Goal: Transaction & Acquisition: Obtain resource

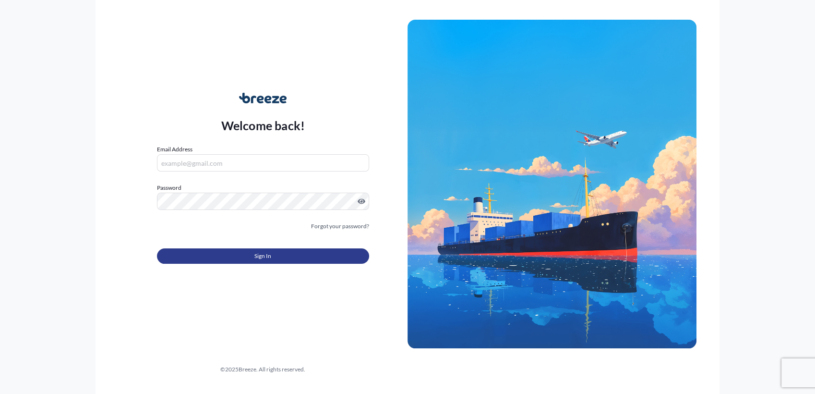
type input "[PERSON_NAME][EMAIL_ADDRESS][DOMAIN_NAME]"
click at [288, 263] on button "Sign In" at bounding box center [263, 255] width 212 height 15
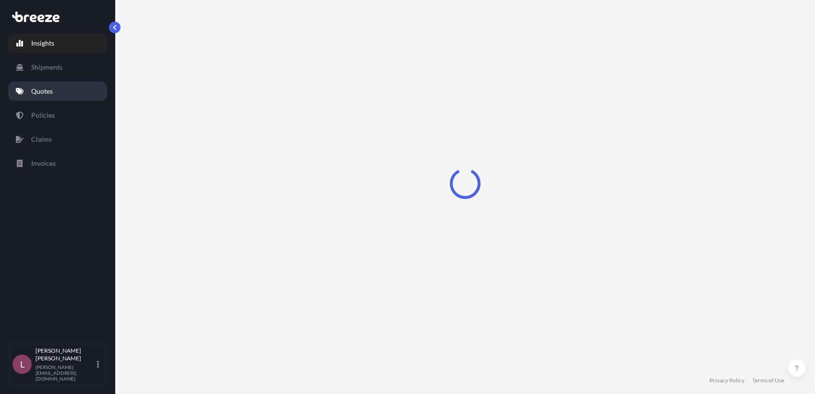
click at [38, 93] on p "Quotes" at bounding box center [42, 91] width 22 height 10
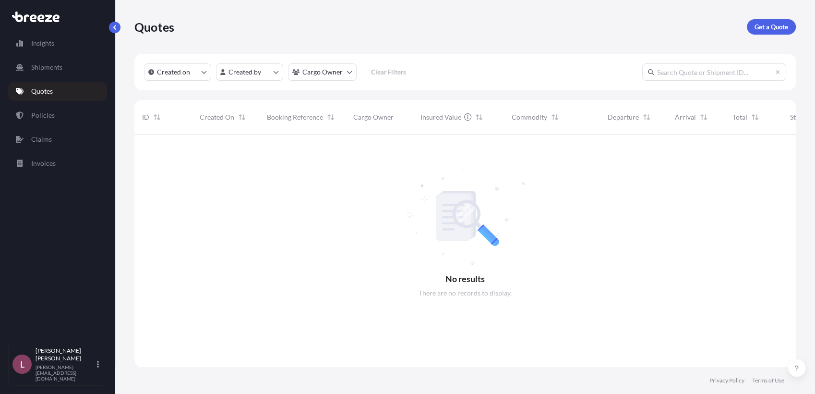
scroll to position [259, 653]
click at [778, 25] on p "Get a Quote" at bounding box center [772, 27] width 34 height 10
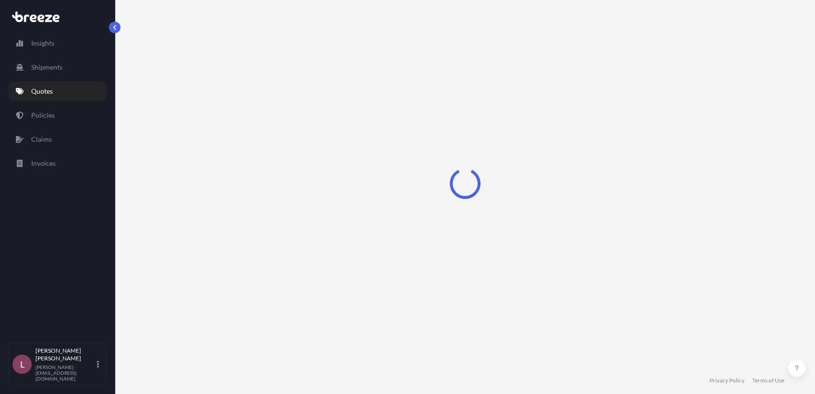
select select "Sea"
select select "1"
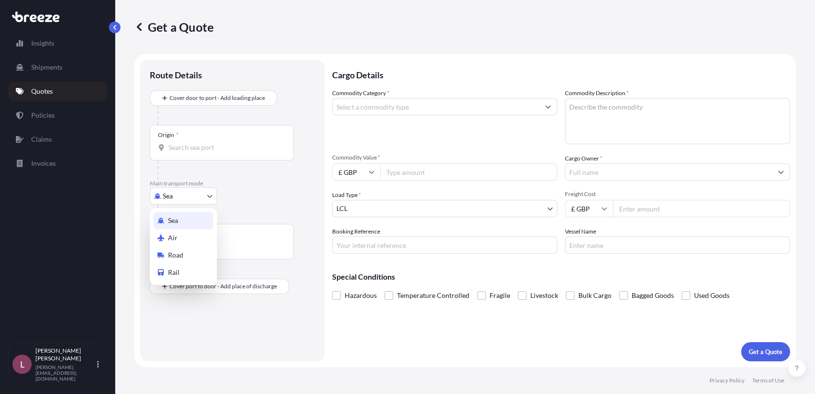
click at [181, 191] on body "Insights Shipments Quotes Policies Claims Invoices L [PERSON_NAME] Zamora [EMAI…" at bounding box center [407, 197] width 815 height 394
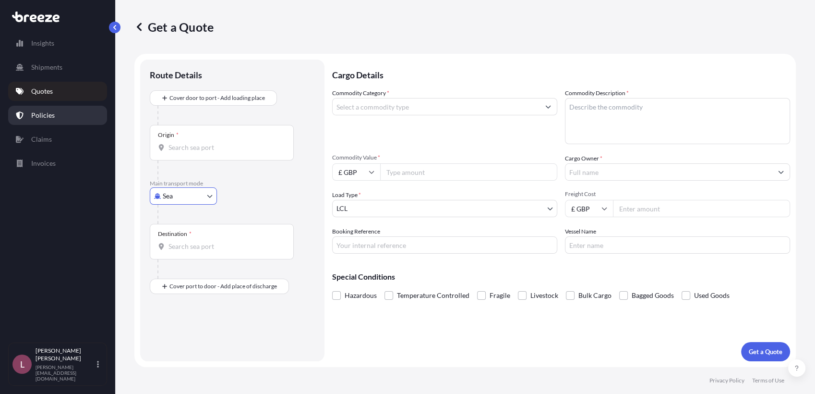
click at [52, 117] on p "Policies" at bounding box center [43, 115] width 24 height 10
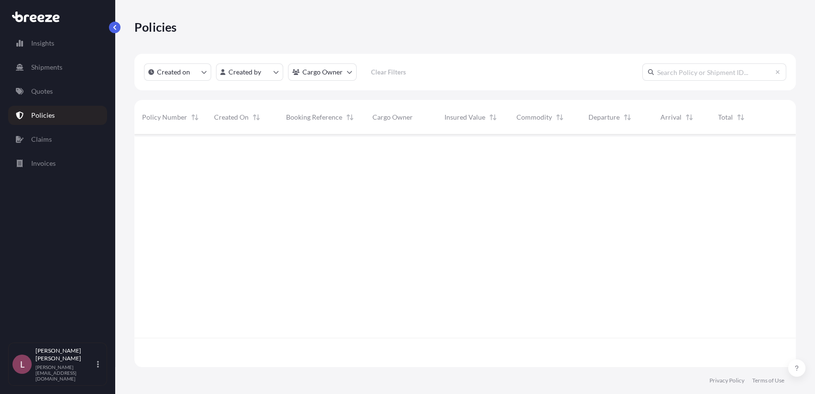
scroll to position [229, 653]
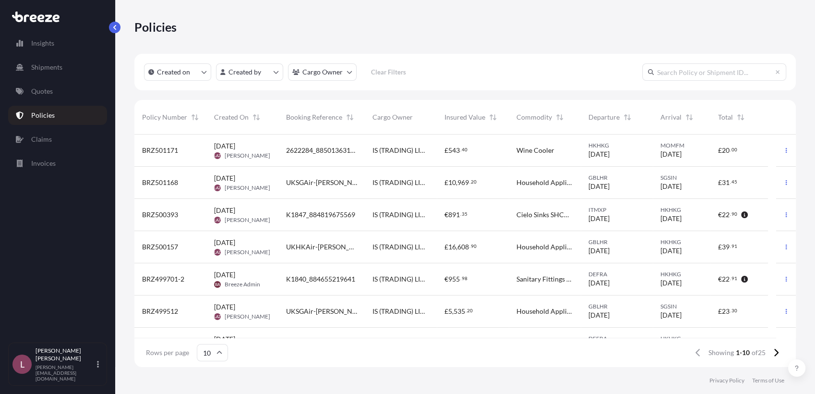
click at [364, 219] on div "K1847_884819675569" at bounding box center [321, 215] width 86 height 32
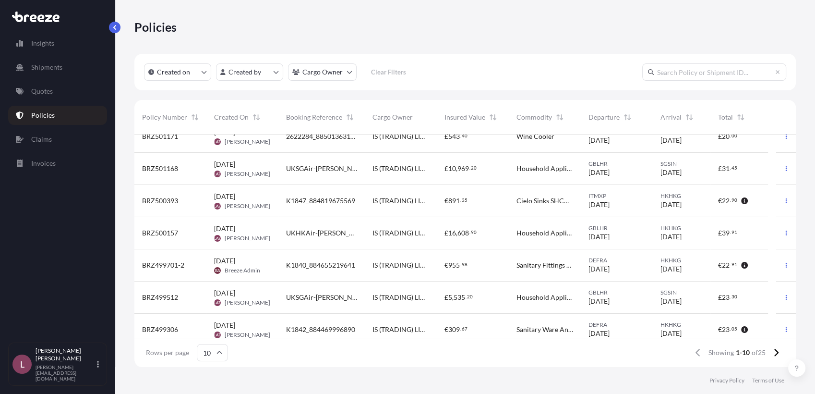
scroll to position [15, 0]
click at [365, 268] on div "IS (TRADING) LIMITED" at bounding box center [401, 264] width 72 height 32
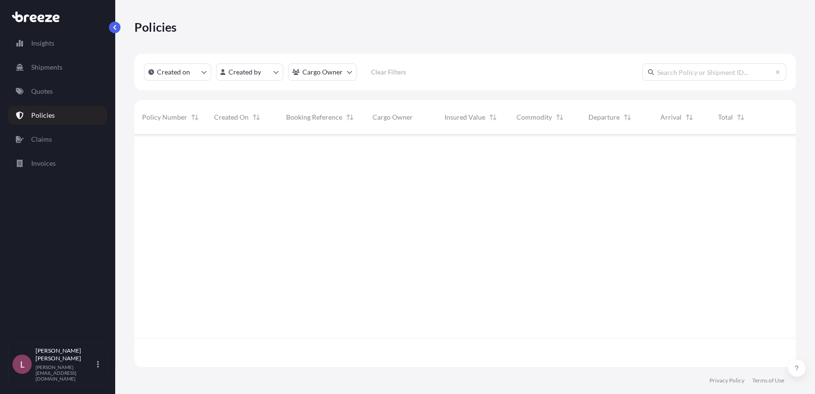
scroll to position [229, 653]
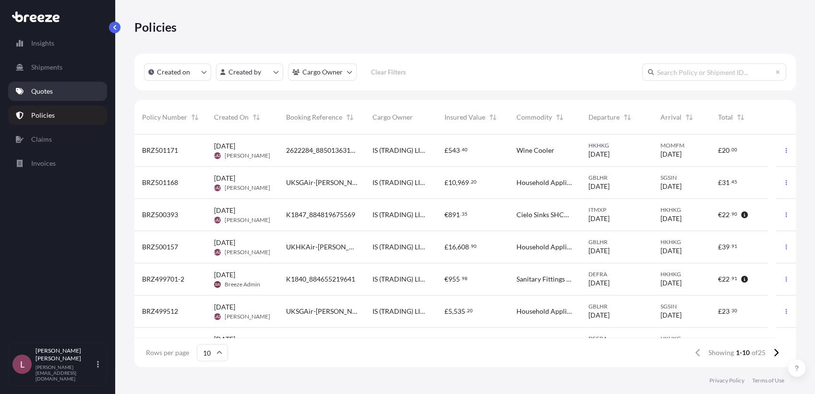
click at [54, 94] on link "Quotes" at bounding box center [57, 91] width 99 height 19
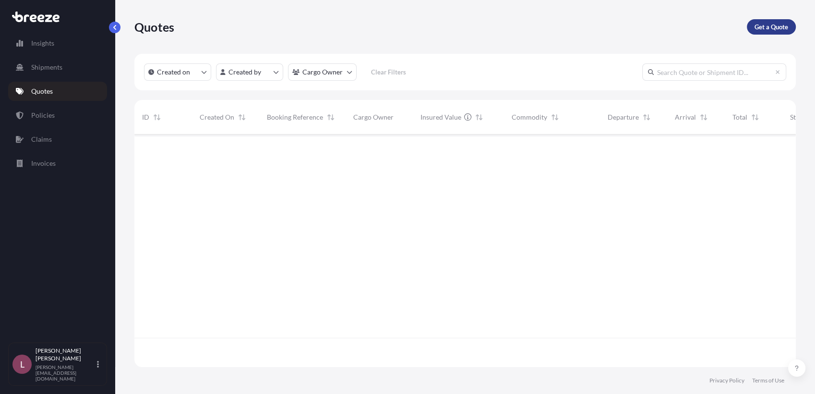
scroll to position [259, 653]
click at [768, 24] on p "Get a Quote" at bounding box center [772, 27] width 34 height 10
select select "Sea"
select select "1"
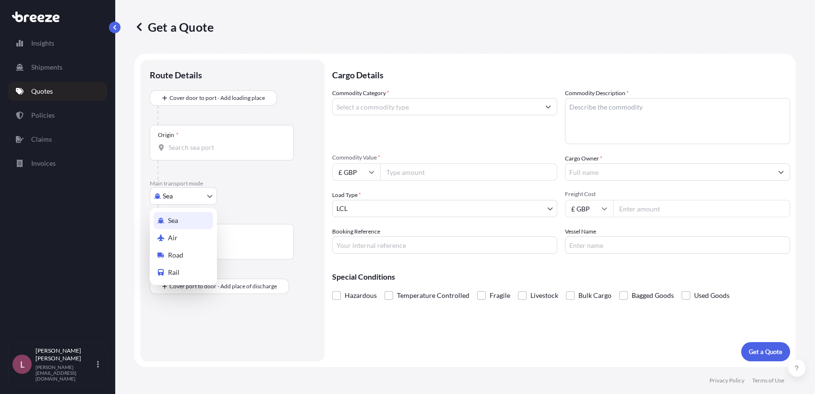
click at [181, 194] on body "Insights Shipments Quotes Policies Claims Invoices L [PERSON_NAME] Zamora [EMAI…" at bounding box center [407, 197] width 815 height 394
click at [178, 234] on div "Air" at bounding box center [184, 237] width 60 height 17
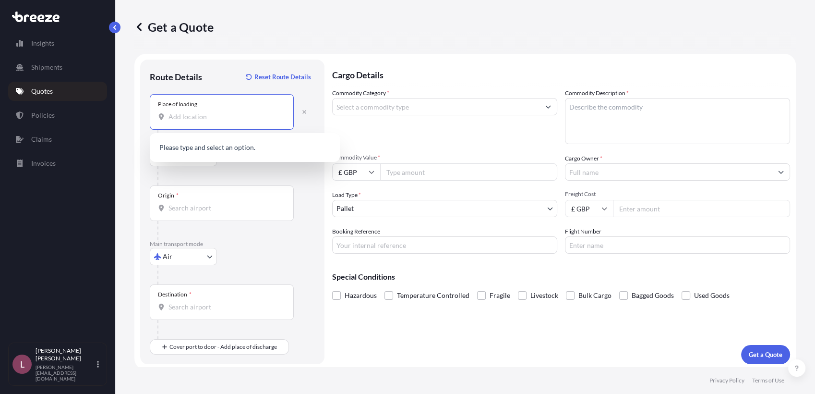
drag, startPoint x: 219, startPoint y: 107, endPoint x: 188, endPoint y: 122, distance: 34.8
click at [188, 122] on div "Place of loading" at bounding box center [222, 112] width 144 height 36
click at [188, 121] on input "Place of loading" at bounding box center [224, 117] width 113 height 10
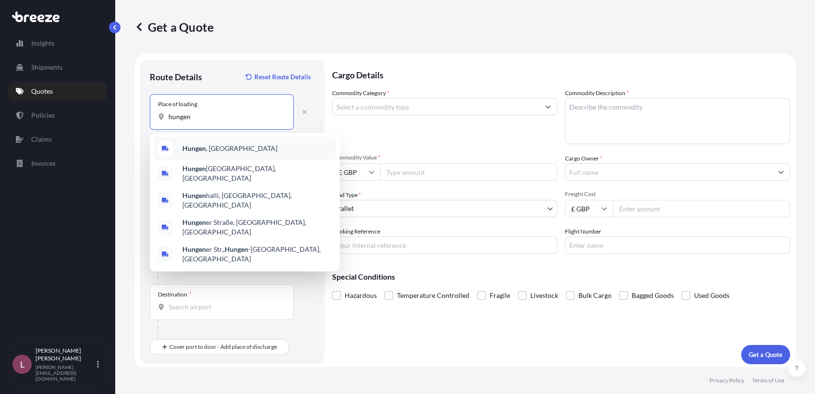
click at [200, 151] on b "Hungen" at bounding box center [194, 148] width 24 height 8
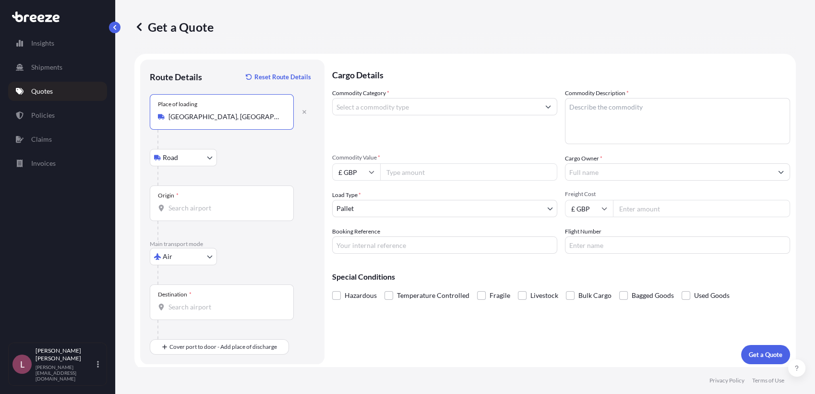
type input "[GEOGRAPHIC_DATA], [GEOGRAPHIC_DATA]"
click at [252, 214] on div "Origin *" at bounding box center [222, 203] width 144 height 36
click at [252, 213] on input "Origin *" at bounding box center [224, 208] width 113 height 10
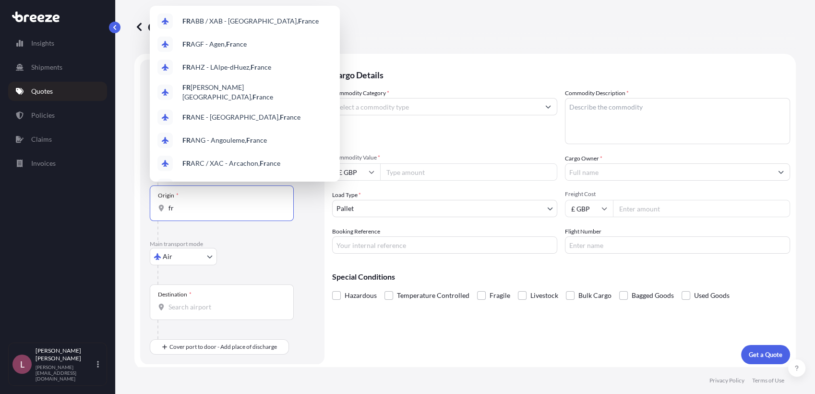
type input "f"
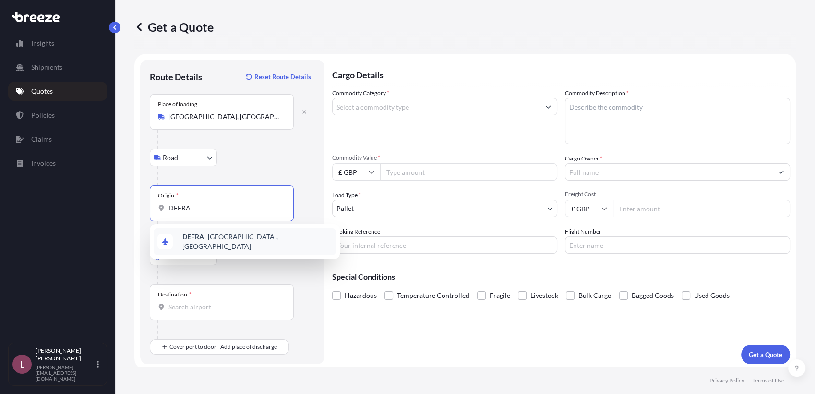
click at [248, 241] on span "DEFRA - [GEOGRAPHIC_DATA], [GEOGRAPHIC_DATA]" at bounding box center [257, 241] width 150 height 19
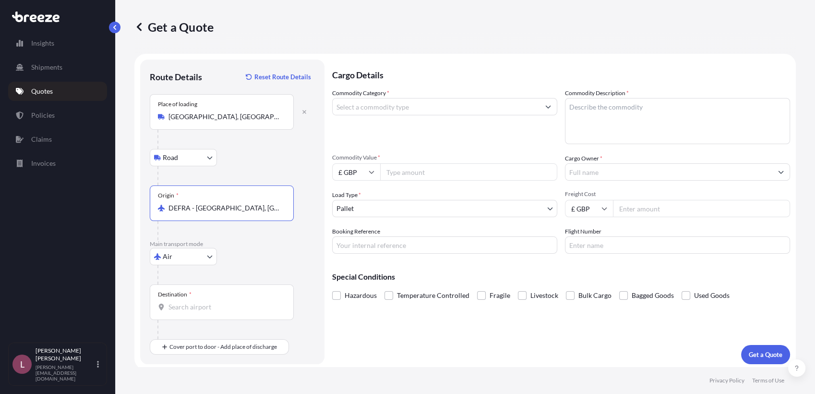
type input "DEFRA - [GEOGRAPHIC_DATA], [GEOGRAPHIC_DATA]"
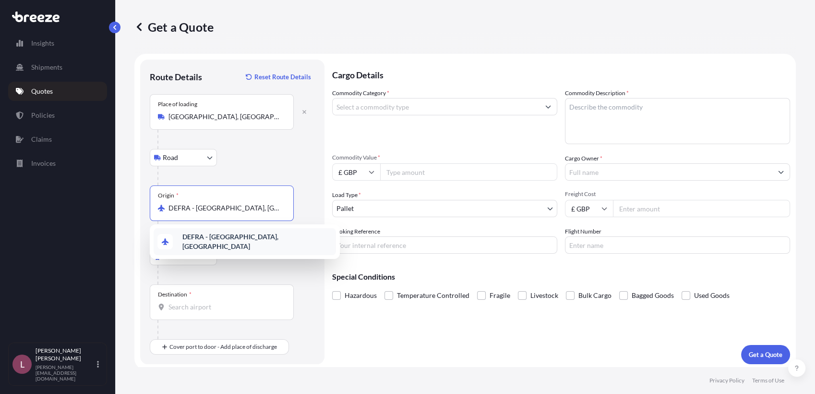
click at [240, 244] on div "DEFRA - [GEOGRAPHIC_DATA], [GEOGRAPHIC_DATA]" at bounding box center [245, 241] width 182 height 27
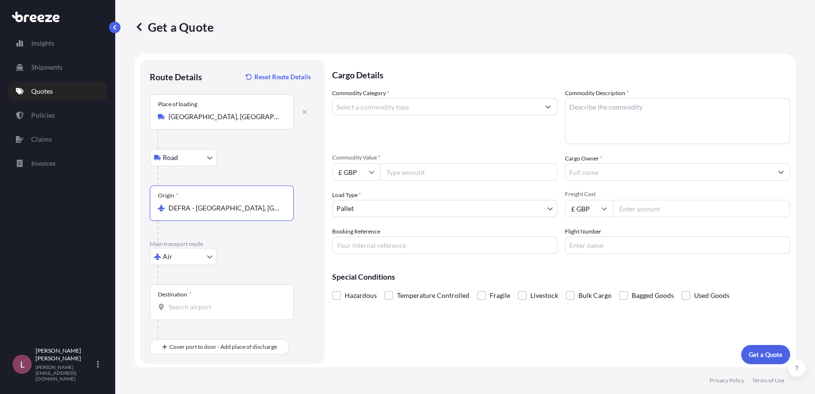
click at [211, 306] on input "Destination *" at bounding box center [224, 307] width 113 height 10
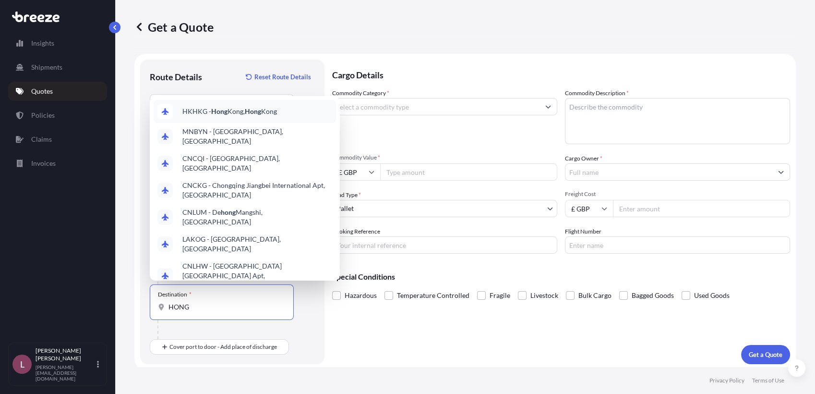
click at [232, 110] on span "HKHKG - [GEOGRAPHIC_DATA], [GEOGRAPHIC_DATA]" at bounding box center [229, 112] width 95 height 10
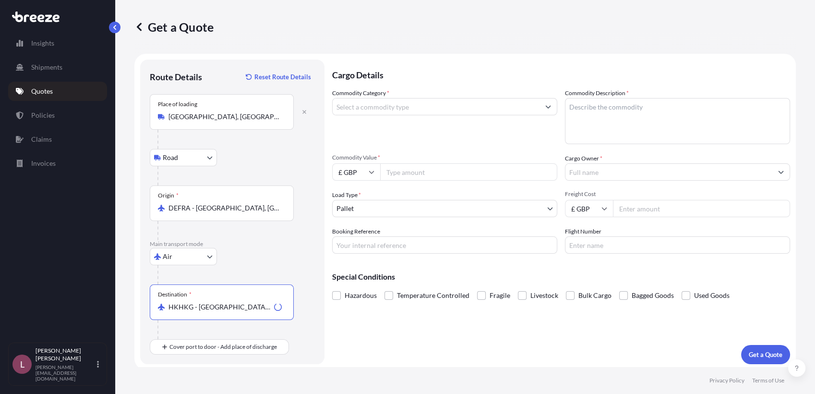
scroll to position [2, 0]
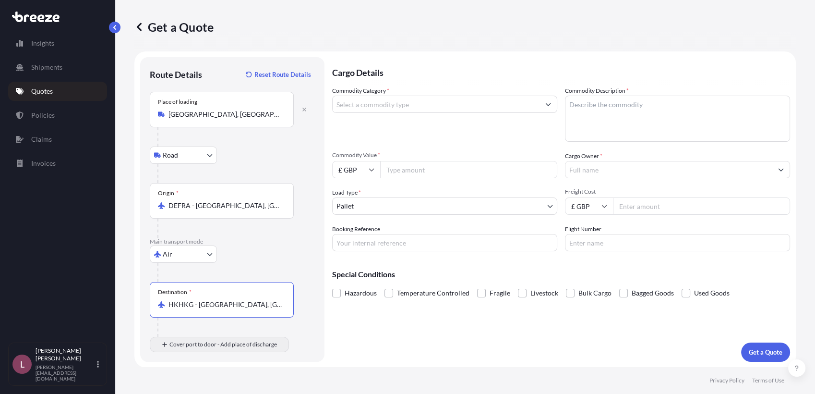
type input "HKHKG - [GEOGRAPHIC_DATA], [GEOGRAPHIC_DATA]"
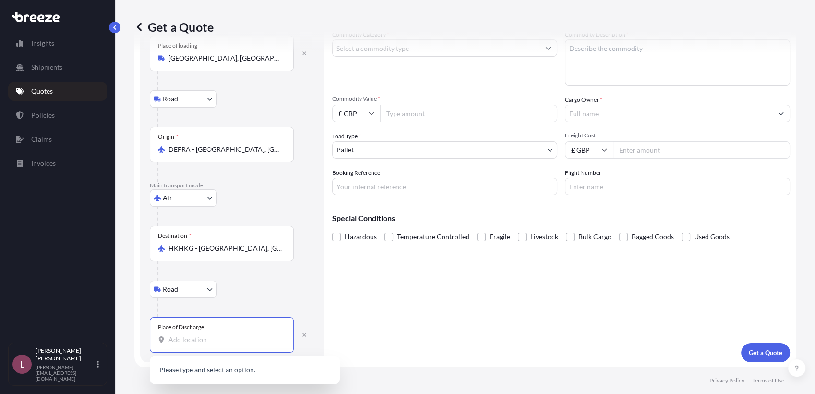
click at [243, 338] on input "Place of Discharge" at bounding box center [224, 340] width 113 height 10
paste input "Sun Shing Mansion"
click at [242, 344] on div "Place of Discharge [PERSON_NAME]" at bounding box center [222, 335] width 144 height 36
click at [242, 344] on input "[PERSON_NAME]" at bounding box center [224, 340] width 113 height 10
drag, startPoint x: 242, startPoint y: 344, endPoint x: 114, endPoint y: 334, distance: 128.0
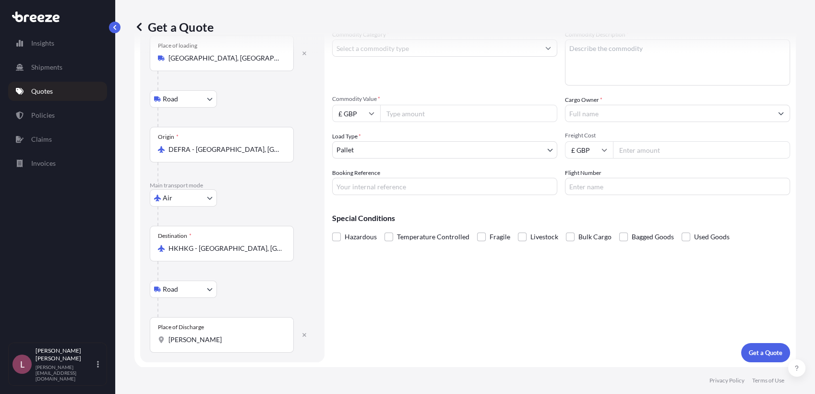
click at [114, 334] on div "Insights Shipments Quotes Policies Claims Invoices L [PERSON_NAME] Zamora [EMAI…" at bounding box center [407, 197] width 815 height 394
drag, startPoint x: 223, startPoint y: 338, endPoint x: 132, endPoint y: 340, distance: 90.3
click at [132, 340] on div "Get a Quote Route Details Reset Route Details Place of loading [GEOGRAPHIC_DATA…" at bounding box center [465, 183] width 700 height 367
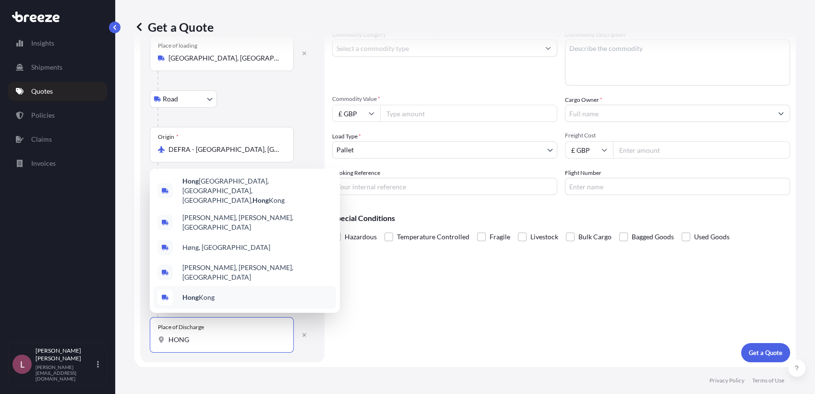
click at [235, 301] on div "[GEOGRAPHIC_DATA]" at bounding box center [245, 297] width 182 height 23
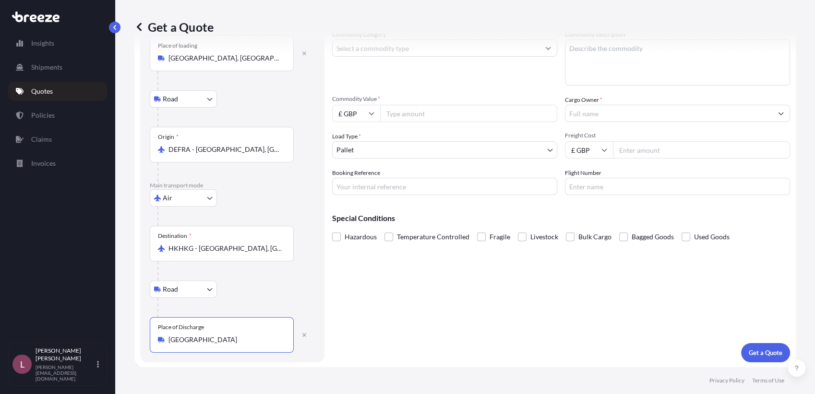
type input "[GEOGRAPHIC_DATA]"
click at [406, 319] on div "Cargo Details Commodity Category * Commodity Description * Commodity Value * £ …" at bounding box center [561, 181] width 458 height 361
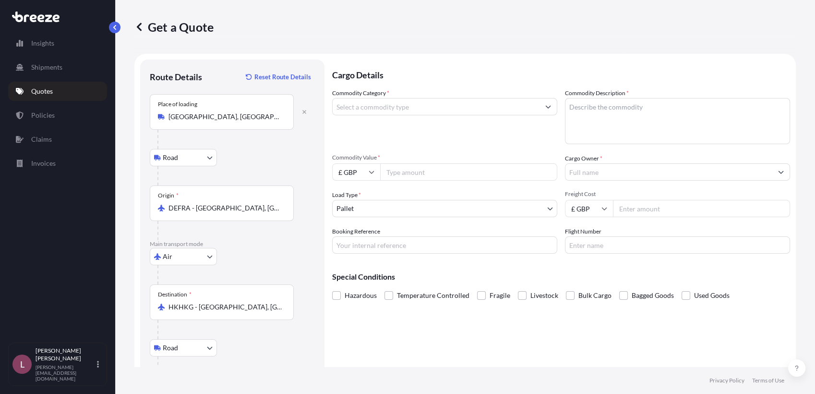
click at [403, 108] on input "Commodity Category *" at bounding box center [436, 106] width 207 height 17
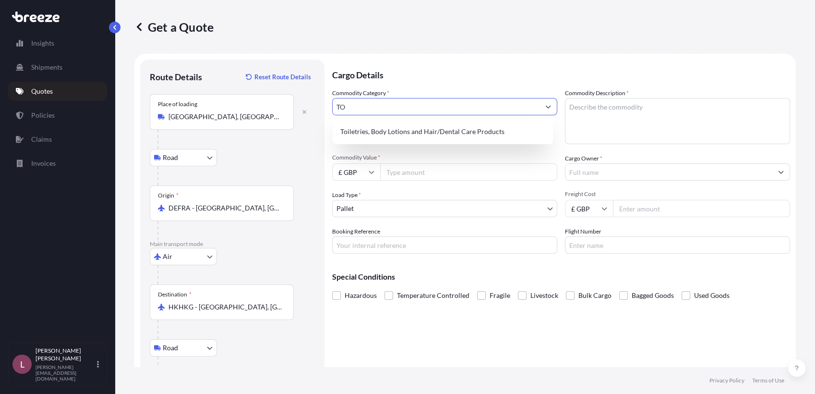
type input "T"
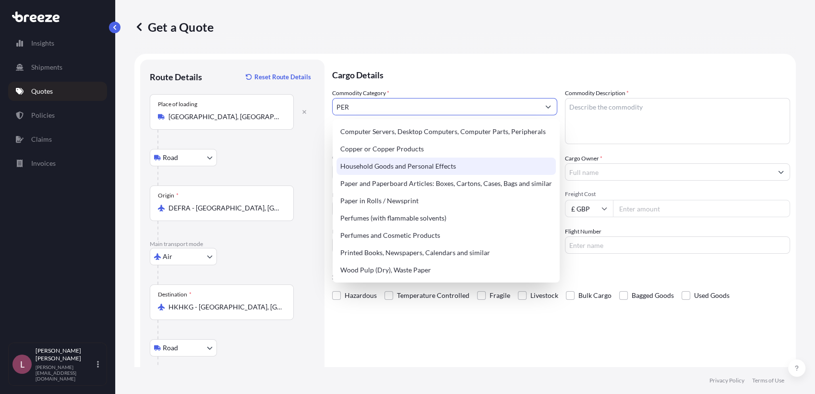
click at [401, 169] on div "Household Goods and Personal Effects" at bounding box center [445, 165] width 219 height 17
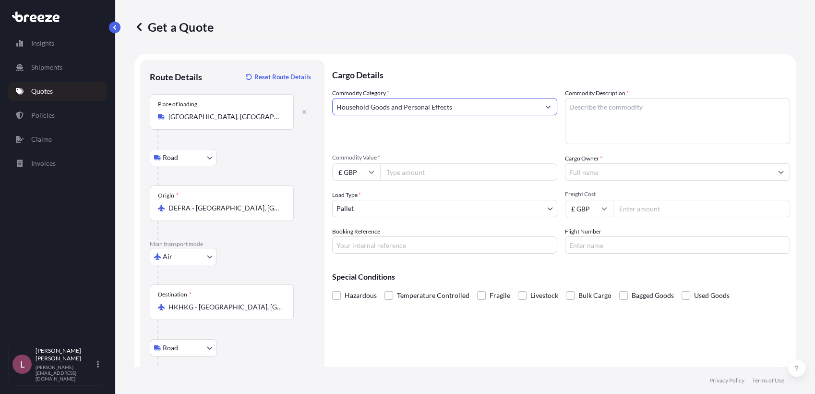
type input "Household Goods and Personal Effects"
click at [518, 132] on div "Commodity Category * Household Goods and Personal Effects" at bounding box center [444, 116] width 225 height 56
click at [596, 112] on textarea "Commodity Description *" at bounding box center [677, 121] width 225 height 46
paste textarea "Toilet With Toilet Seat"
type textarea "Toilet With Toilet Seat"
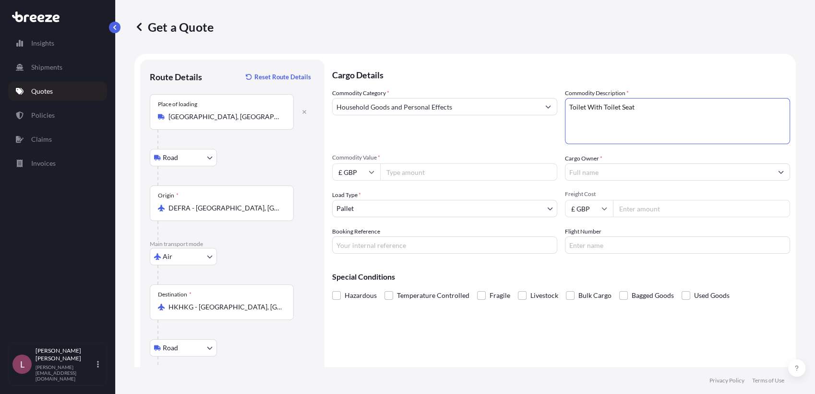
click at [369, 173] on icon at bounding box center [372, 172] width 6 height 6
click at [361, 190] on div "€ EUR" at bounding box center [356, 198] width 40 height 18
type input "€ EUR"
click at [413, 178] on input "Commodity Value *" at bounding box center [468, 171] width 177 height 17
paste input "532.76"
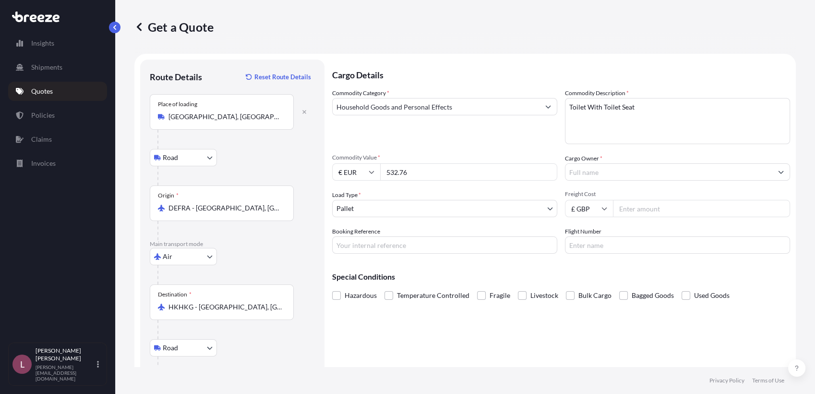
type input "532.76"
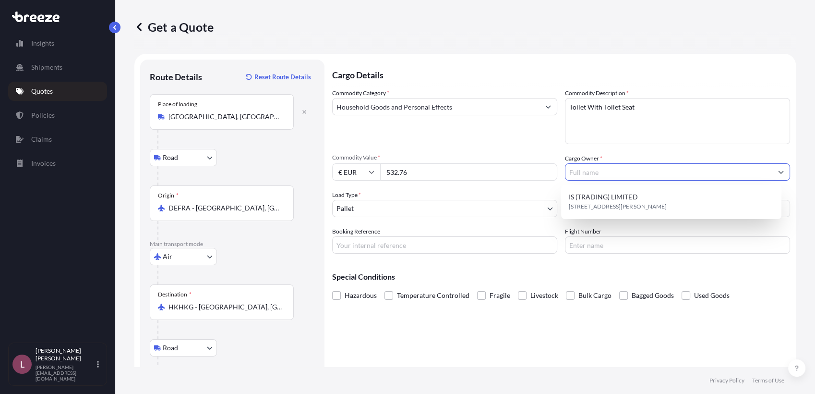
click at [616, 171] on input "Cargo Owner *" at bounding box center [668, 171] width 207 height 17
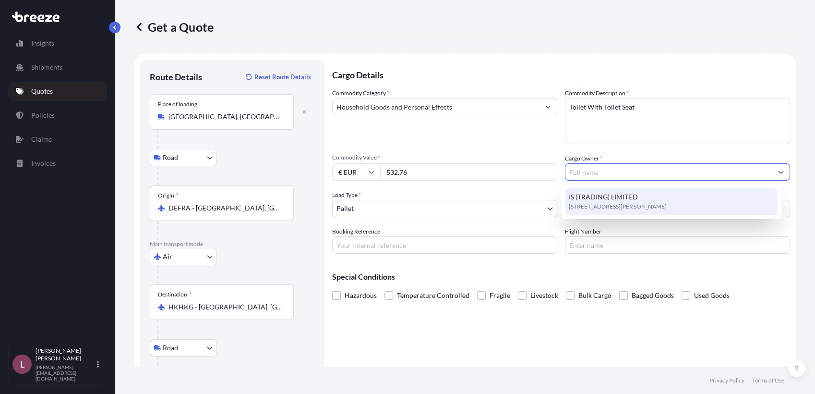
click at [593, 208] on span "[STREET_ADDRESS][PERSON_NAME]" at bounding box center [617, 207] width 97 height 10
type input "IS (TRADING) LIMITED"
click at [606, 209] on span "[STREET_ADDRESS][PERSON_NAME]" at bounding box center [617, 207] width 97 height 10
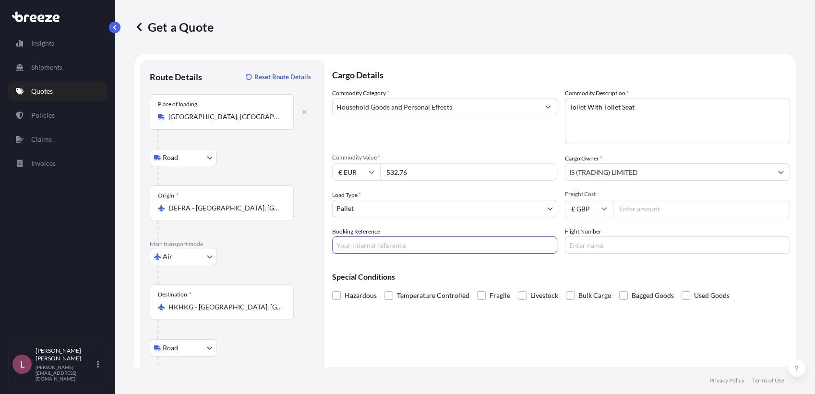
click at [488, 243] on input "Booking Reference" at bounding box center [444, 244] width 225 height 17
click at [433, 343] on div "Cargo Details Commodity Category * Household Goods and Personal Effects Commodi…" at bounding box center [561, 240] width 458 height 361
click at [393, 239] on input "Booking Reference" at bounding box center [444, 244] width 225 height 17
paste input "K1860_885114952230"
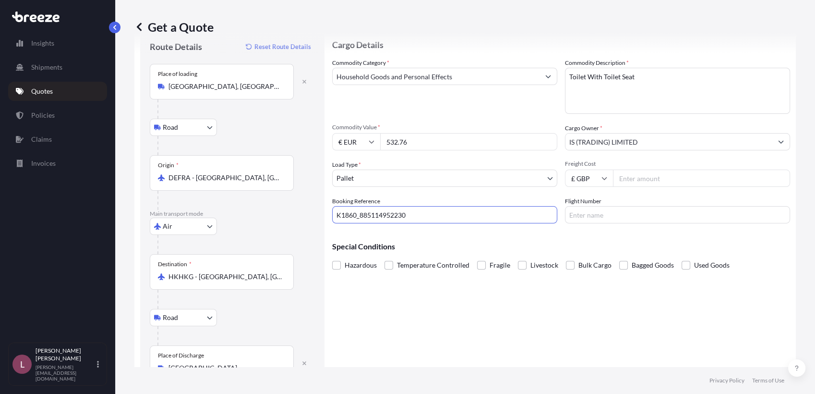
scroll to position [59, 0]
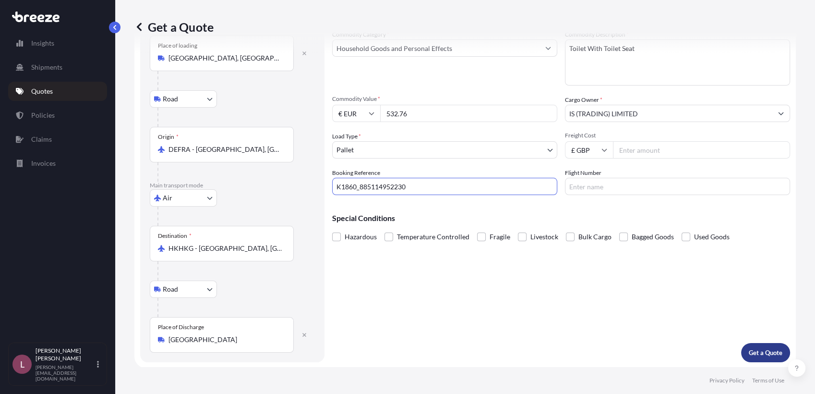
type input "K1860_885114952230"
click at [759, 351] on p "Get a Quote" at bounding box center [766, 353] width 34 height 10
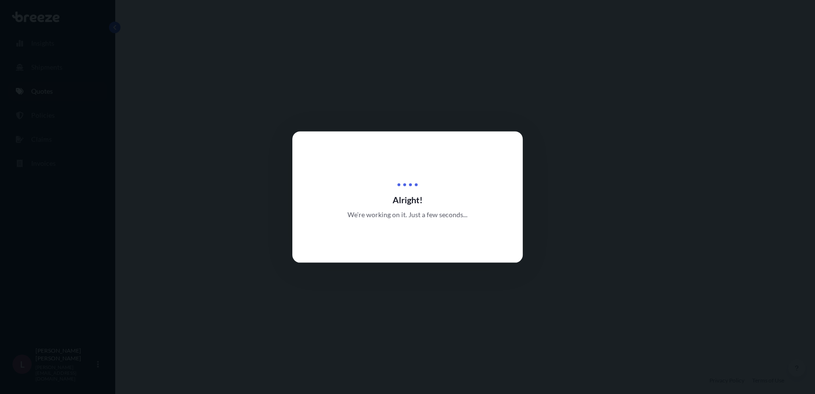
select select "Road"
select select "Air"
select select "Road"
select select "1"
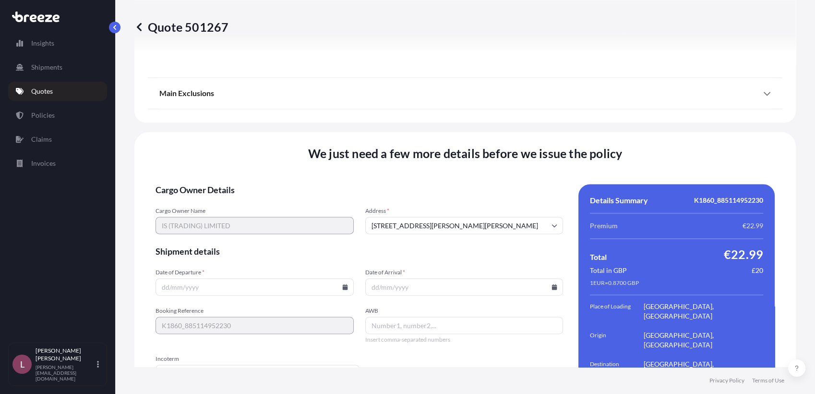
scroll to position [1309, 0]
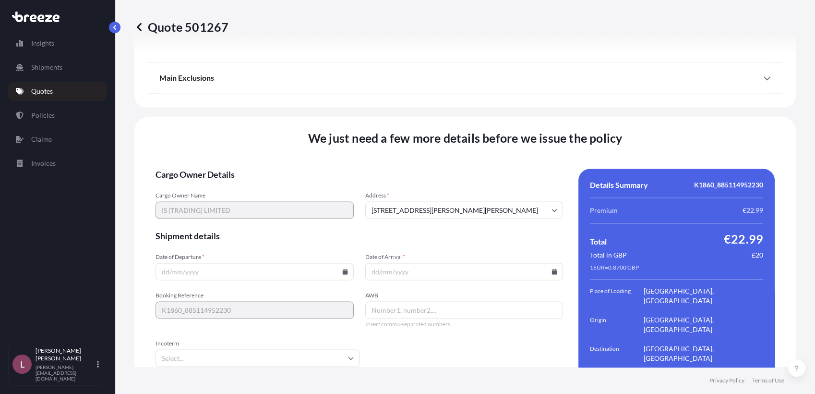
click at [342, 268] on icon at bounding box center [344, 271] width 5 height 6
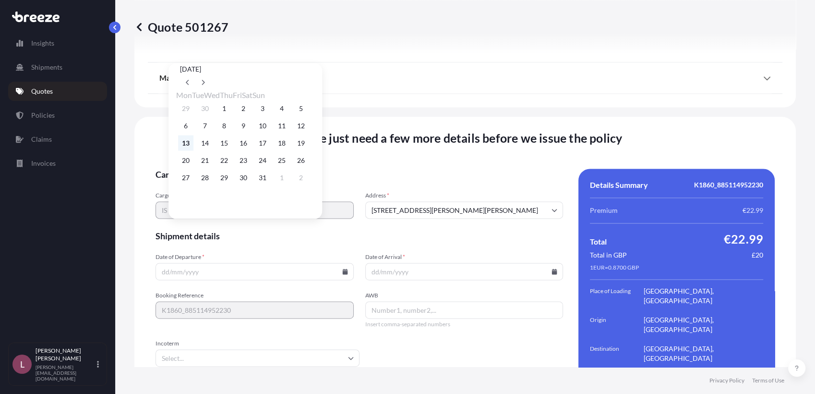
click at [186, 151] on button "13" at bounding box center [185, 142] width 15 height 15
type input "[DATE]"
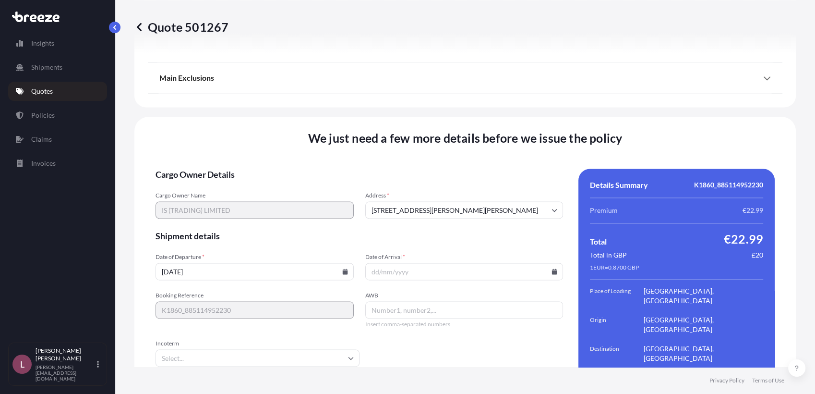
click at [552, 268] on icon at bounding box center [555, 271] width 6 height 6
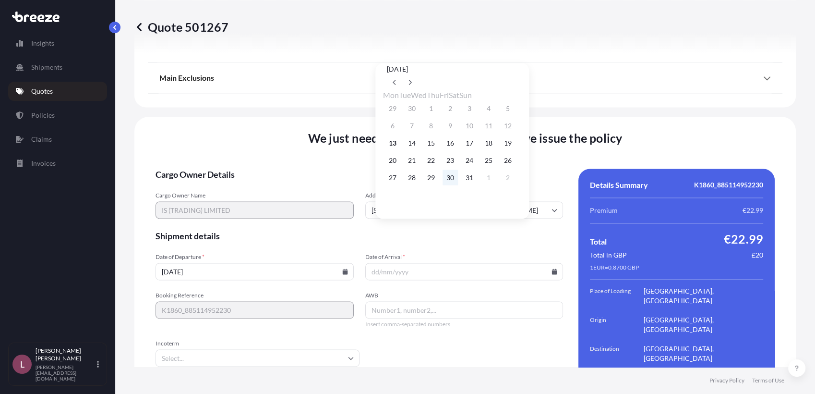
click at [458, 182] on button "30" at bounding box center [450, 177] width 15 height 15
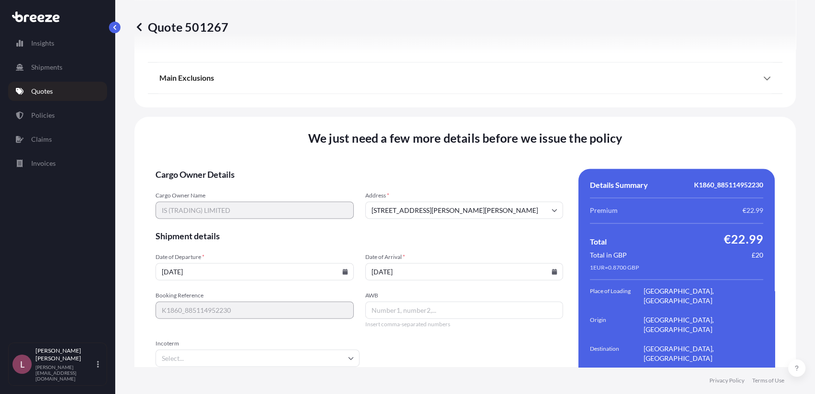
type input "[DATE]"
click at [413, 312] on form "Cargo Owner Details Cargo Owner Name IS (TRADING) LIMITED Address * [STREET_ADD…" at bounding box center [360, 300] width 408 height 264
click at [422, 301] on input "AWB" at bounding box center [464, 309] width 198 height 17
paste input "K1860_885114952230"
click at [335, 291] on div "Booking Reference K1860_885114952230 AWB K1860_885114952230 Insert comma-separa…" at bounding box center [360, 309] width 408 height 36
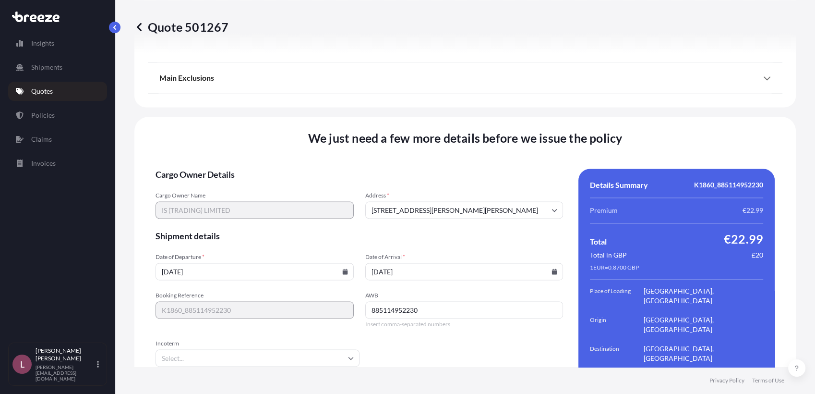
type input "885114952230"
click at [483, 357] on div "We just need a few more details before we issue the policy Cargo Owner Details …" at bounding box center [464, 281] width 661 height 329
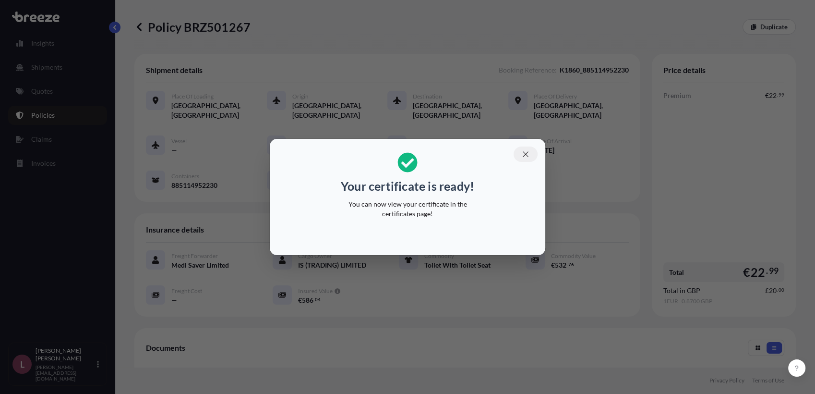
click at [522, 153] on icon "button" at bounding box center [525, 154] width 9 height 9
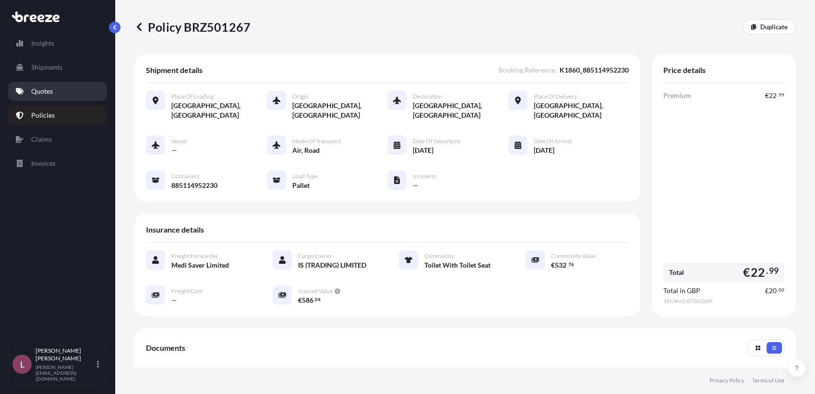
click at [54, 91] on link "Quotes" at bounding box center [57, 91] width 99 height 19
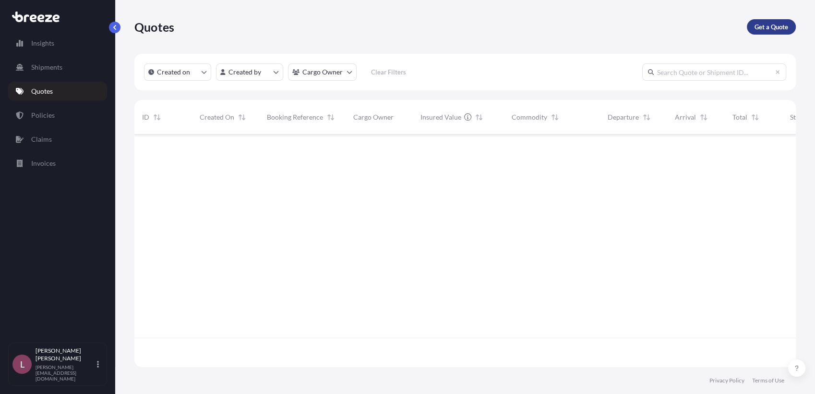
scroll to position [259, 653]
click at [766, 23] on p "Get a Quote" at bounding box center [772, 27] width 34 height 10
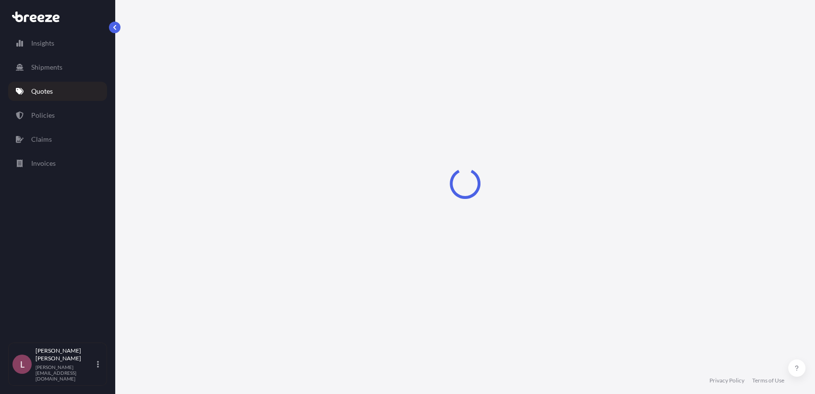
select select "Sea"
select select "1"
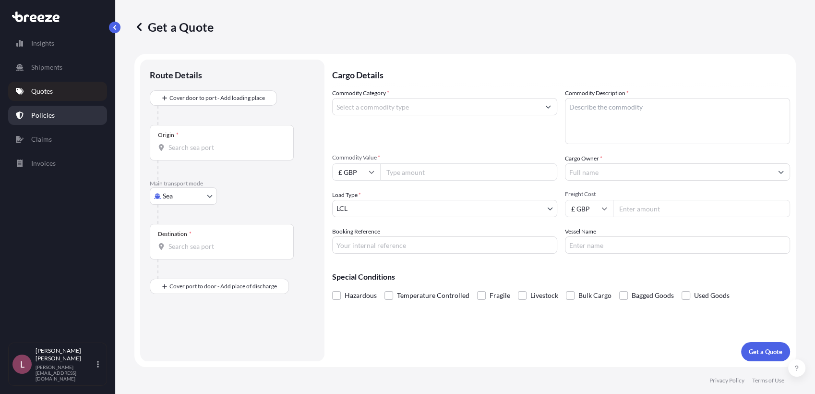
click at [47, 118] on p "Policies" at bounding box center [43, 115] width 24 height 10
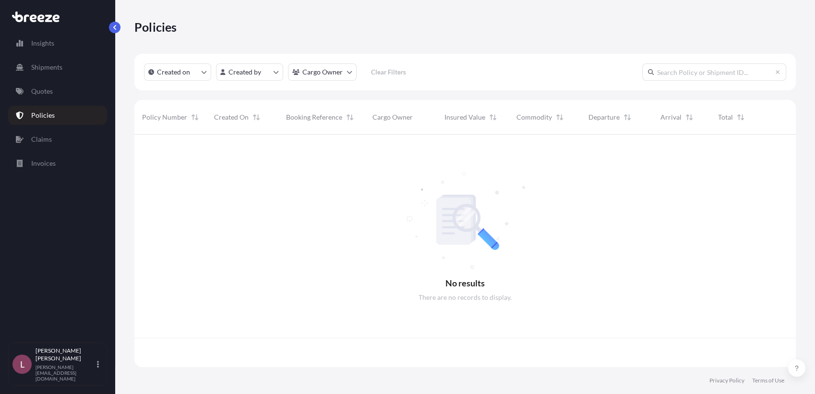
scroll to position [229, 653]
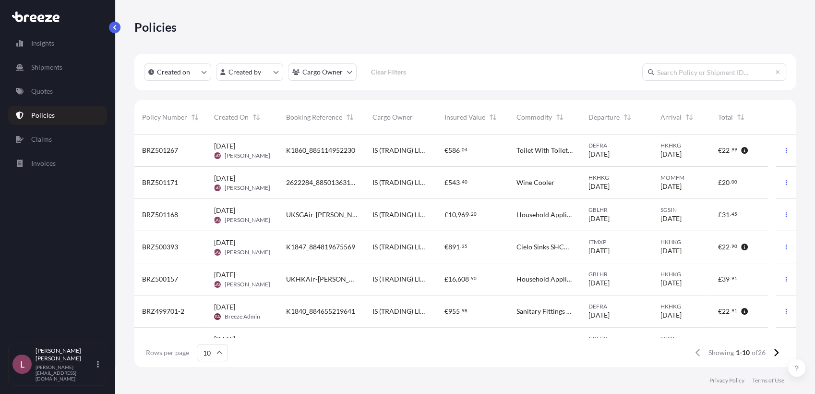
click at [337, 152] on span "K1860_885114952230" at bounding box center [320, 150] width 69 height 10
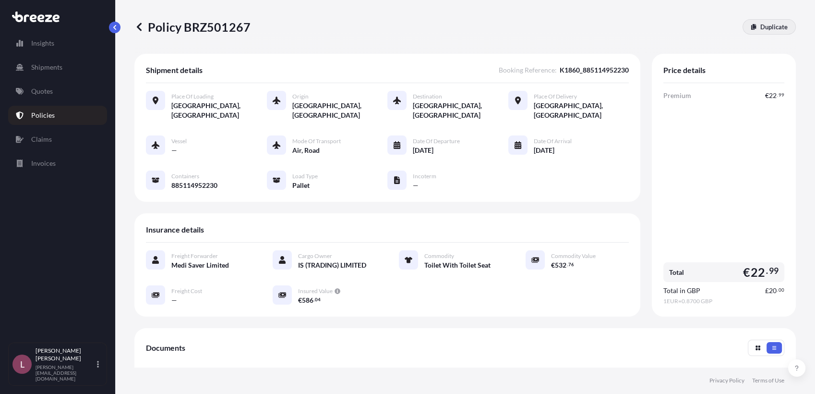
click at [765, 30] on p "Duplicate" at bounding box center [773, 27] width 27 height 10
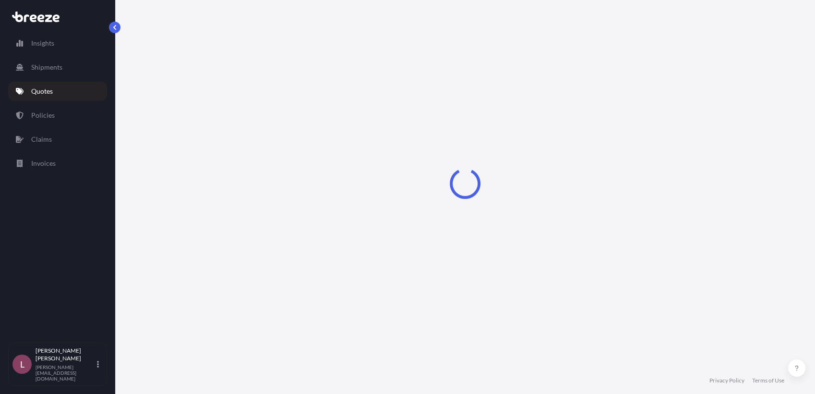
select select "Road"
select select "Air"
select select "Road"
select select "1"
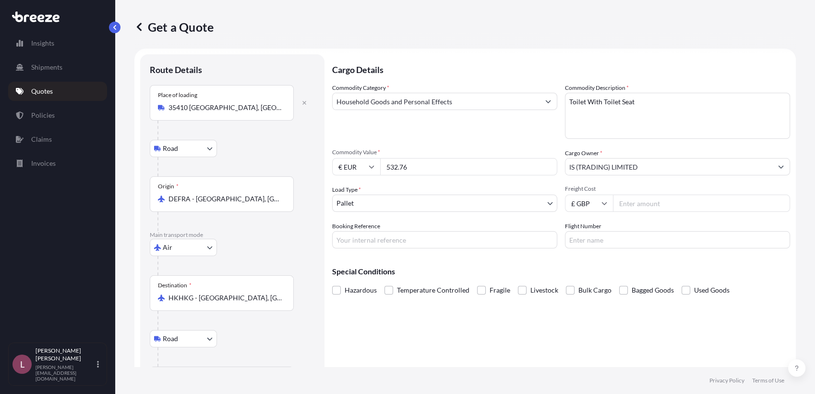
scroll to position [5, 0]
drag, startPoint x: 648, startPoint y: 109, endPoint x: 548, endPoint y: 113, distance: 99.4
click at [548, 113] on div "Commodity Category * Household Goods and Personal Effects Commodity Description…" at bounding box center [561, 166] width 458 height 165
paste textarea "AXOR Suite Basins & Bathtub Model no. 42001300"
type textarea "AXOR Suite Basins & Bathtub Model no. 42001300"
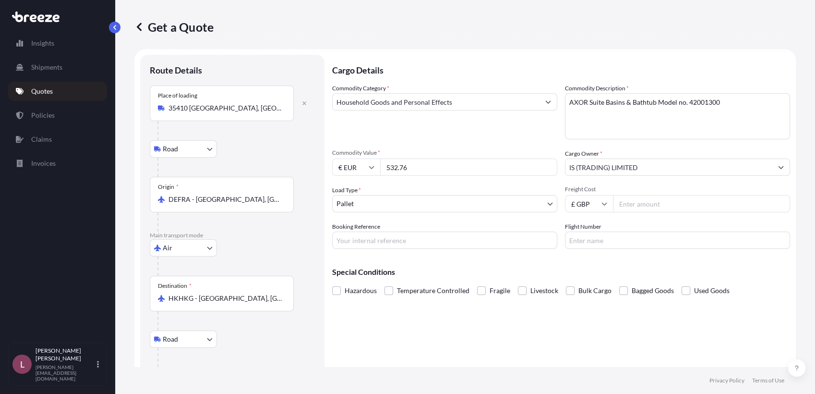
drag, startPoint x: 419, startPoint y: 160, endPoint x: 385, endPoint y: 164, distance: 34.3
click at [385, 164] on input "532.76" at bounding box center [468, 166] width 177 height 17
paste input "951.68"
type input "951.68"
click at [509, 141] on div "Commodity Category * Household Goods and Personal Effects Commodity Description…" at bounding box center [561, 166] width 458 height 165
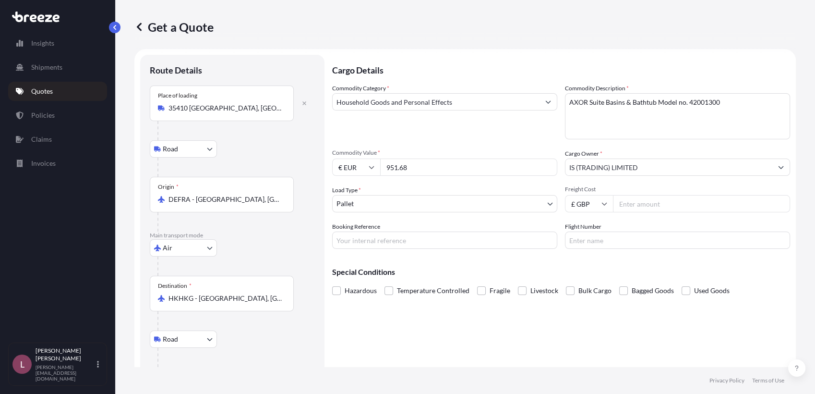
click at [468, 358] on div "Cargo Details Commodity Category * Household Goods and Personal Effects Commodi…" at bounding box center [561, 233] width 458 height 357
click at [460, 246] on input "Booking Reference" at bounding box center [444, 239] width 225 height 17
paste input "2622280_885108747973"
type input "2622280_885108747973"
click at [528, 322] on div "Cargo Details Commodity Category * Household Goods and Personal Effects Commodi…" at bounding box center [561, 233] width 458 height 357
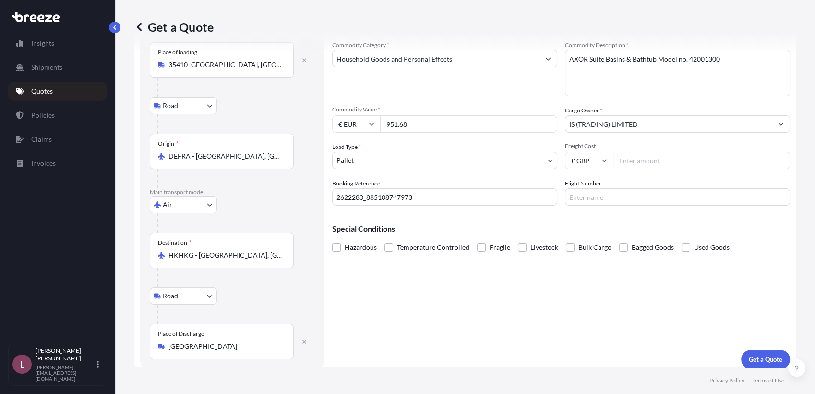
scroll to position [55, 0]
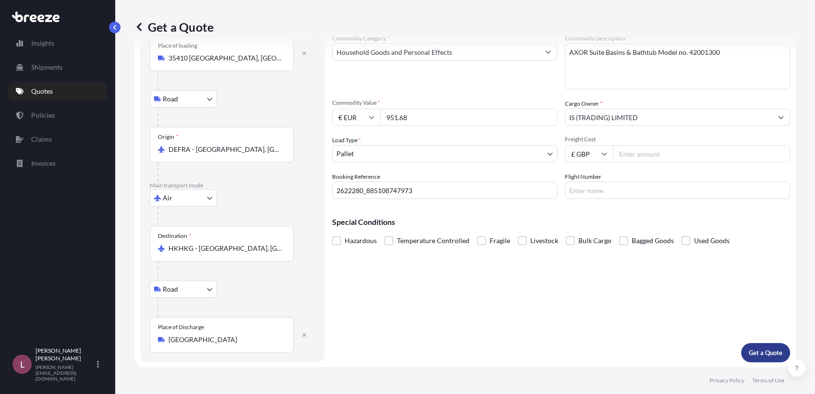
click at [749, 350] on p "Get a Quote" at bounding box center [766, 353] width 34 height 10
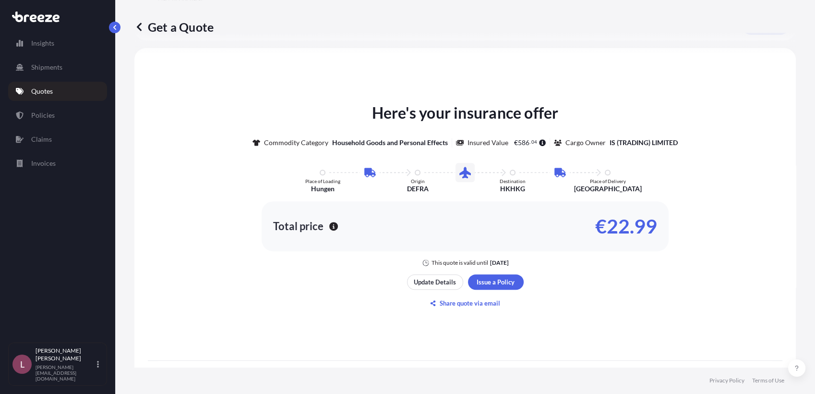
scroll to position [270, 0]
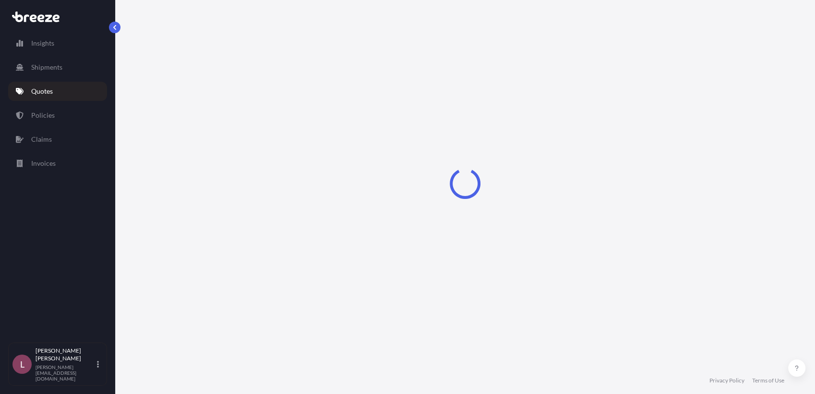
select select "Road"
select select "Air"
select select "Road"
select select "1"
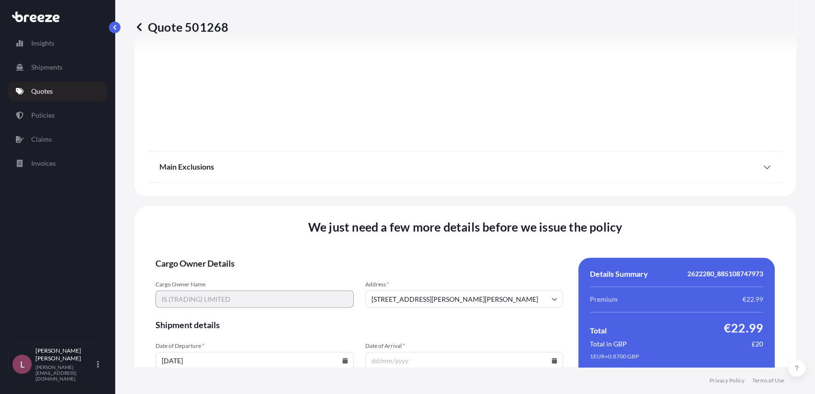
scroll to position [1309, 0]
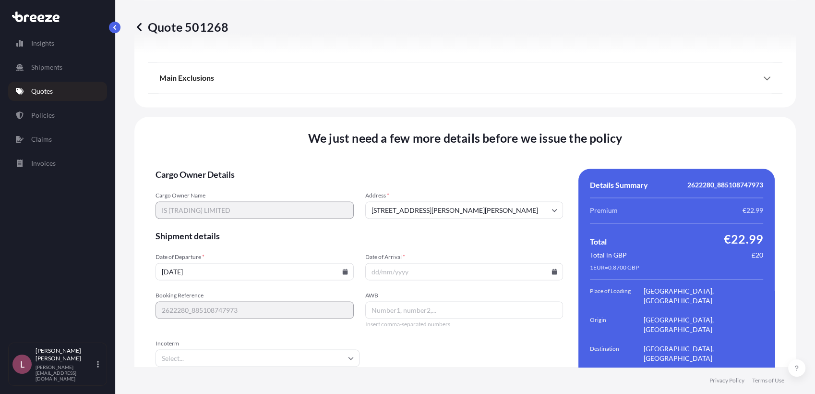
click at [396, 263] on input "Date of Arrival *" at bounding box center [464, 271] width 198 height 17
click at [549, 263] on input "Date of Arrival *" at bounding box center [464, 271] width 198 height 17
click at [552, 268] on icon at bounding box center [555, 271] width 6 height 6
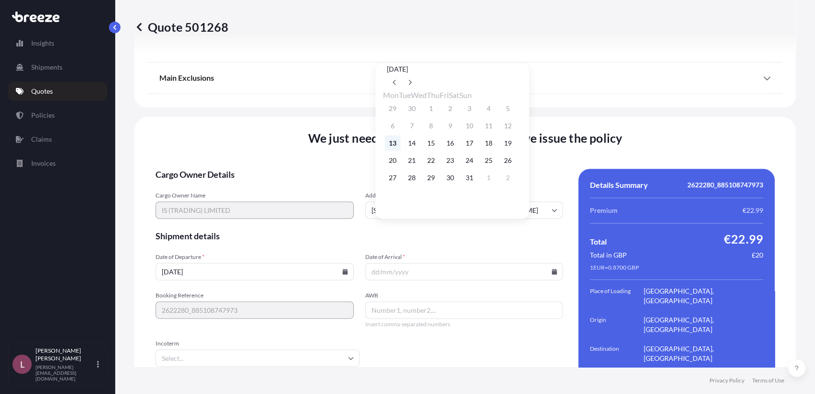
click at [395, 144] on button "13" at bounding box center [392, 142] width 15 height 15
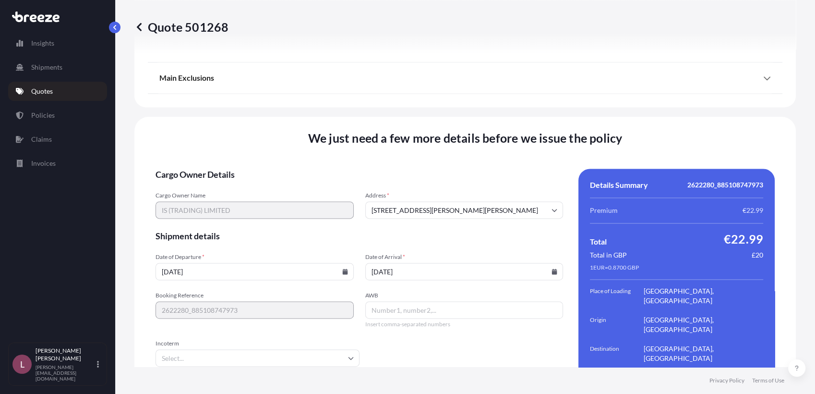
type input "[DATE]"
click at [375, 301] on input "AWB" at bounding box center [464, 309] width 198 height 17
paste input "2622280_885108747973"
drag, startPoint x: 399, startPoint y: 268, endPoint x: 362, endPoint y: 267, distance: 37.5
click at [365, 301] on input "2622280_885108747973" at bounding box center [464, 309] width 198 height 17
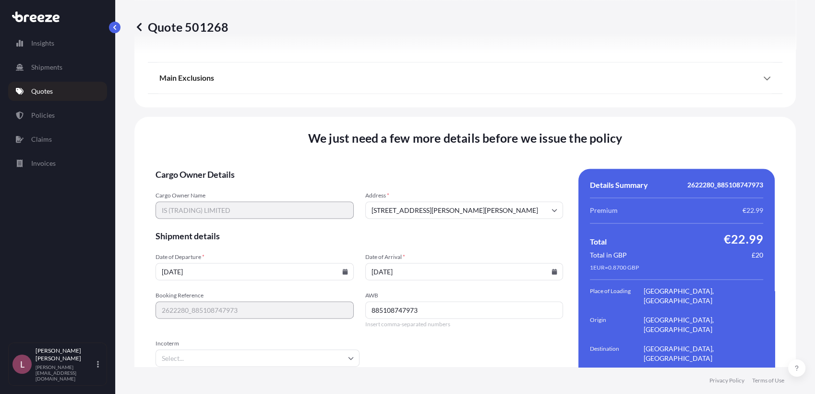
type input "885108747973"
click at [426, 298] on form "Cargo Owner Details Cargo Owner Name IS (TRADING) LIMITED Address * [STREET_ADD…" at bounding box center [360, 300] width 408 height 264
click at [545, 263] on input "[DATE]" at bounding box center [464, 271] width 198 height 17
click at [552, 268] on icon at bounding box center [554, 271] width 5 height 6
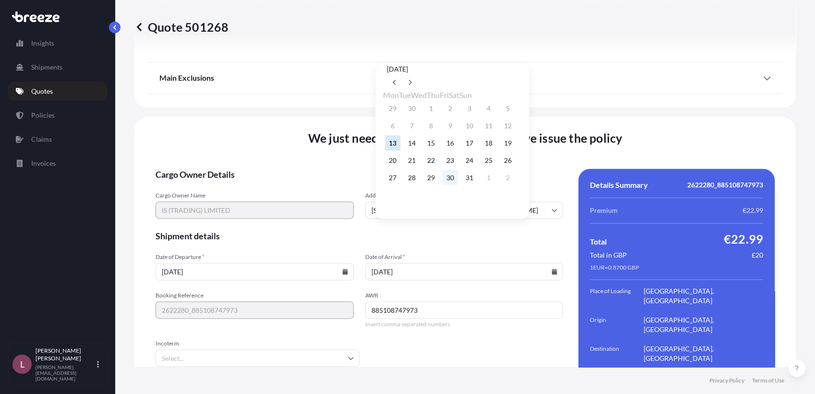
click at [457, 185] on button "30" at bounding box center [450, 177] width 15 height 15
type input "[DATE]"
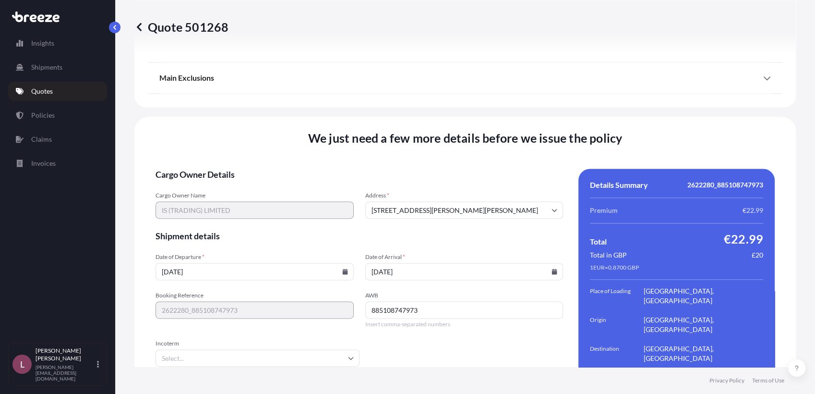
click at [437, 324] on form "Cargo Owner Details Cargo Owner Name IS (TRADING) LIMITED Address * [STREET_ADD…" at bounding box center [360, 300] width 408 height 264
click at [469, 310] on form "Cargo Owner Details Cargo Owner Name IS (TRADING) LIMITED Address * [STREET_ADD…" at bounding box center [360, 300] width 408 height 264
